Goal: Information Seeking & Learning: Learn about a topic

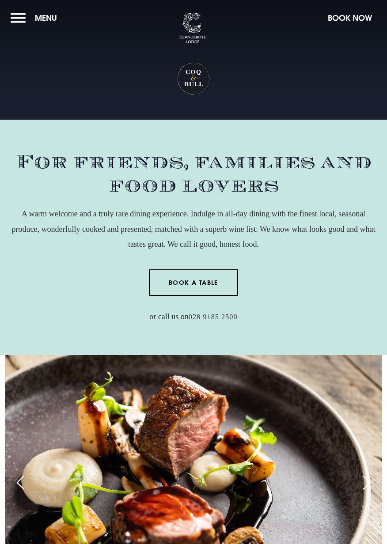
click at [15, 23] on button "Menu" at bounding box center [36, 17] width 51 height 19
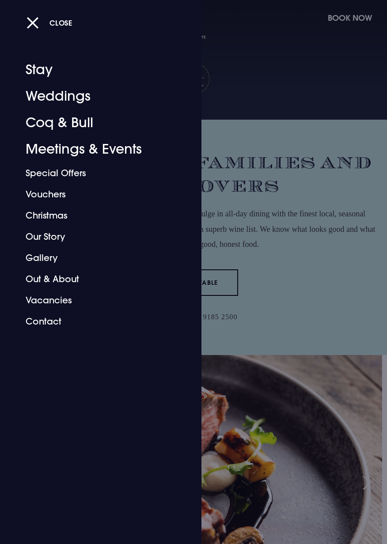
click at [81, 124] on link "Coq & Bull" at bounding box center [96, 123] width 140 height 26
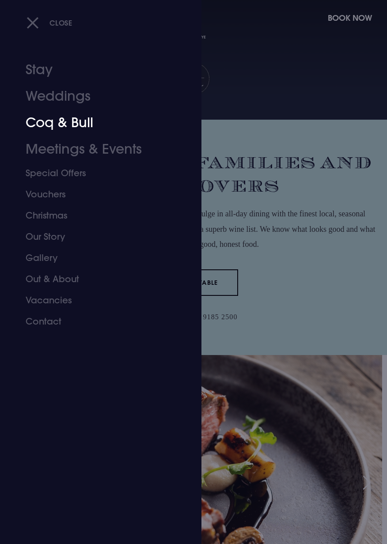
click at [295, 305] on div at bounding box center [193, 272] width 387 height 544
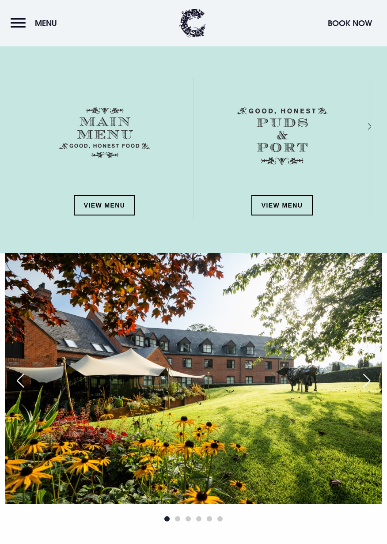
scroll to position [1116, 0]
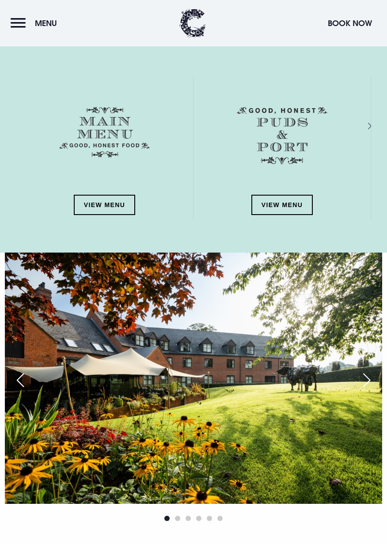
click at [364, 132] on div "Next slide" at bounding box center [360, 126] width 8 height 13
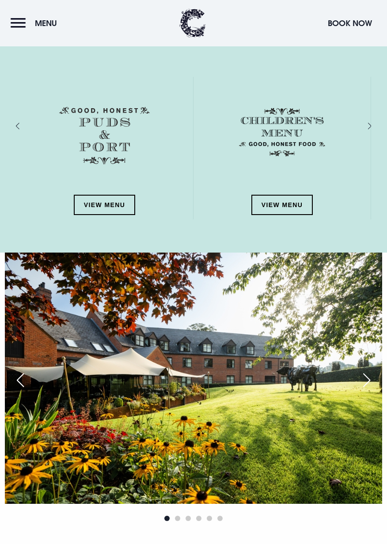
click at [364, 132] on div "Next slide" at bounding box center [360, 126] width 8 height 13
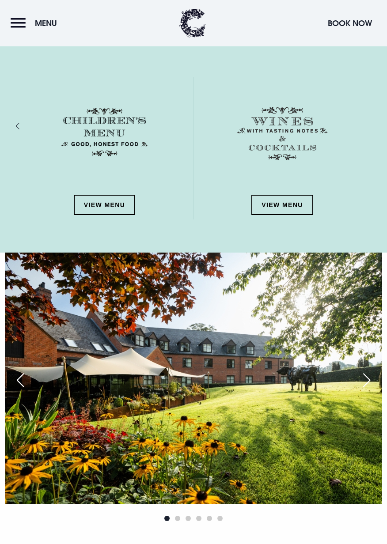
click at [371, 134] on div "View Menu" at bounding box center [282, 148] width 178 height 143
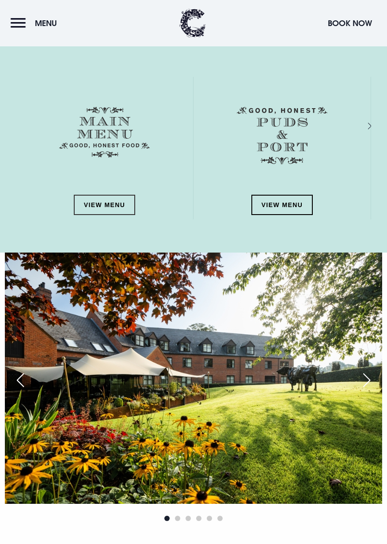
click at [122, 215] on link "View Menu" at bounding box center [105, 205] width 62 height 20
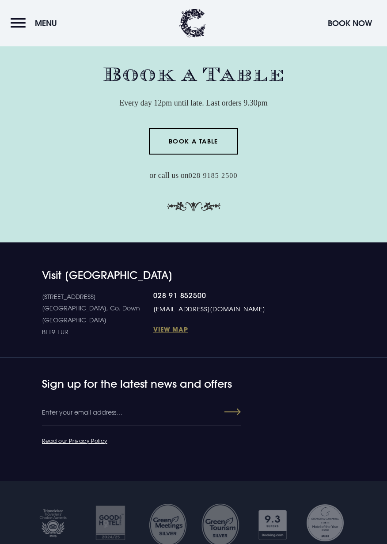
scroll to position [2592, 0]
